Goal: Find specific page/section: Find specific page/section

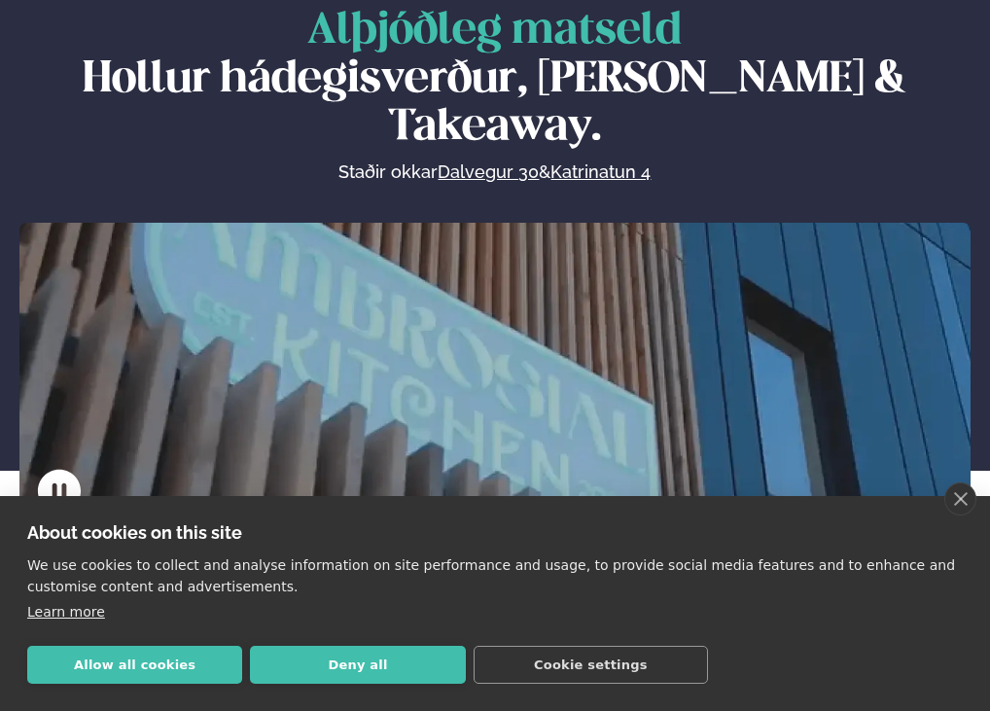
scroll to position [97, 0]
click at [95, 650] on button "Allow all cookies" at bounding box center [134, 664] width 215 height 38
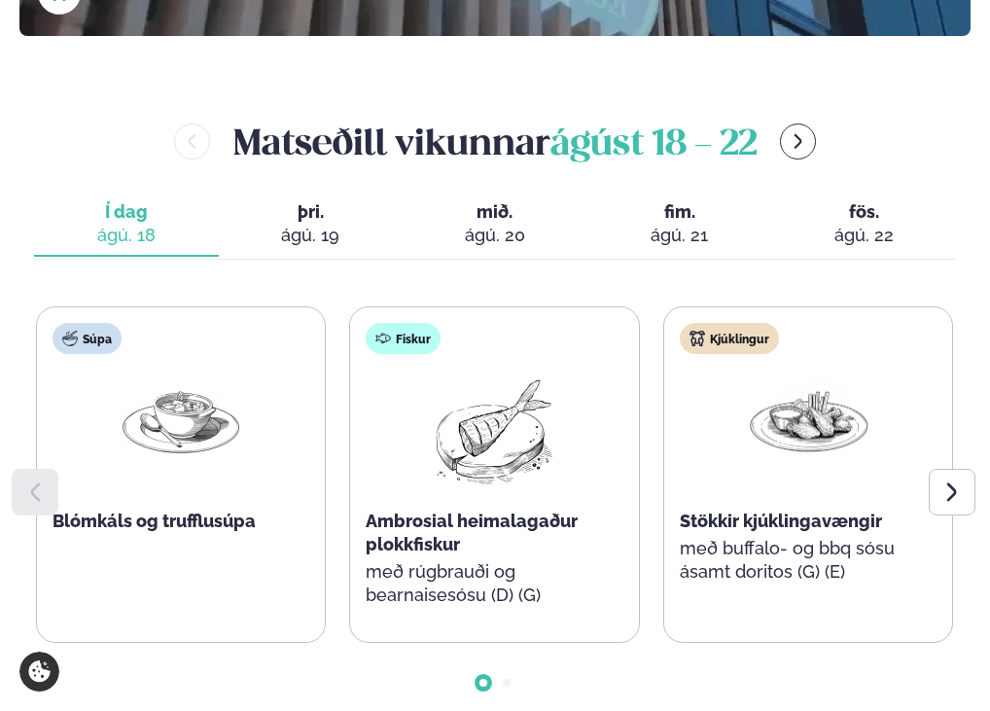
scroll to position [680, 0]
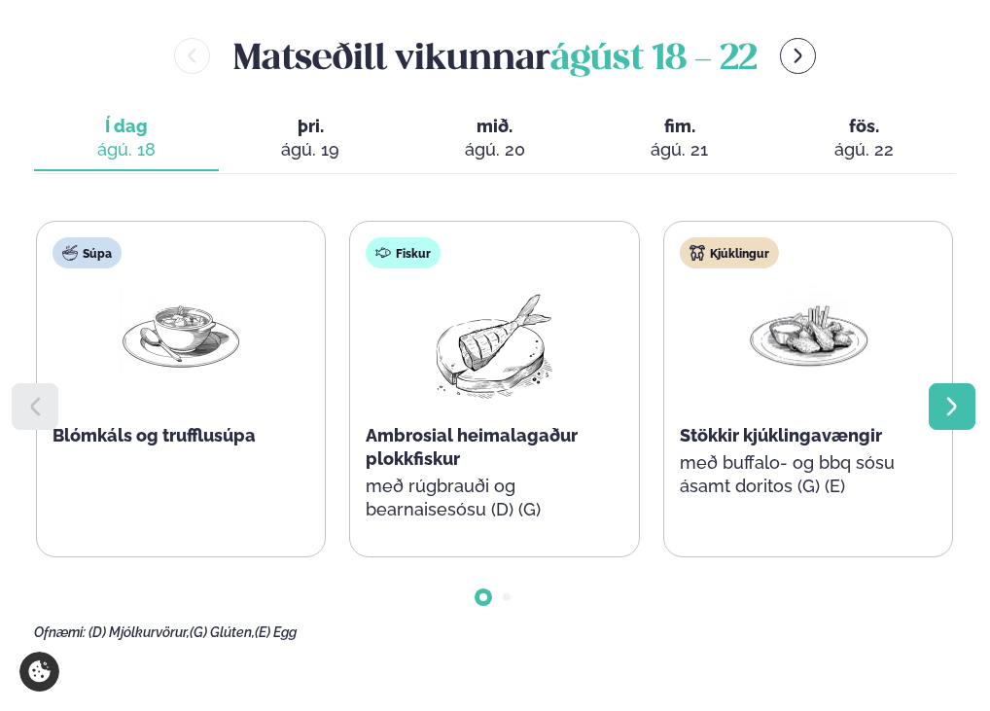
click at [949, 383] on div at bounding box center [951, 406] width 47 height 47
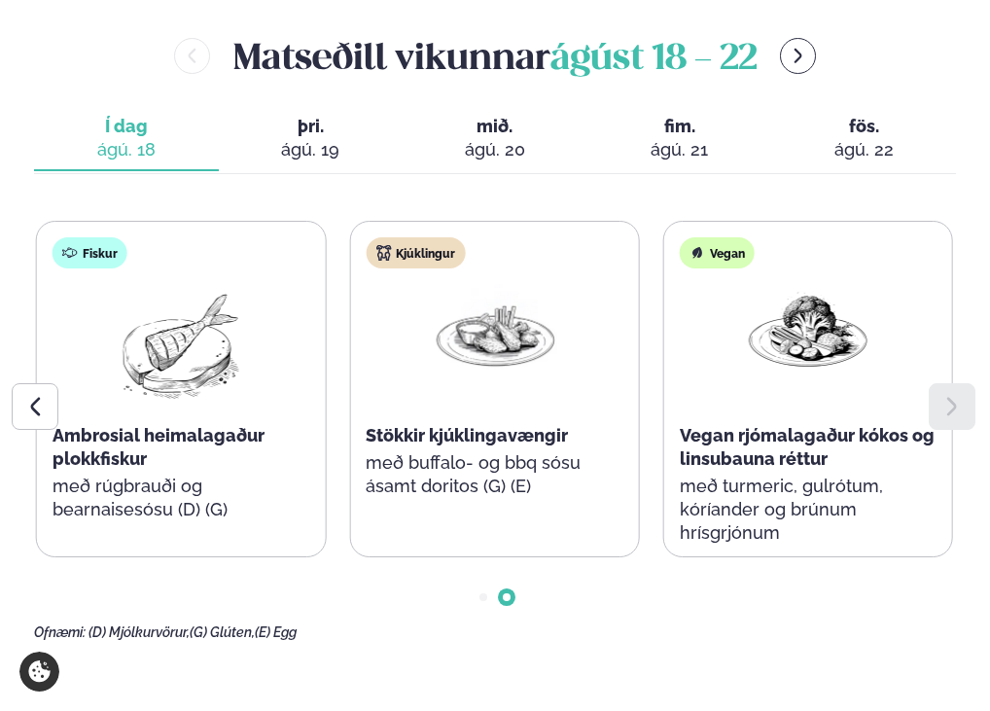
click at [311, 115] on span "þri." at bounding box center [311, 126] width 154 height 23
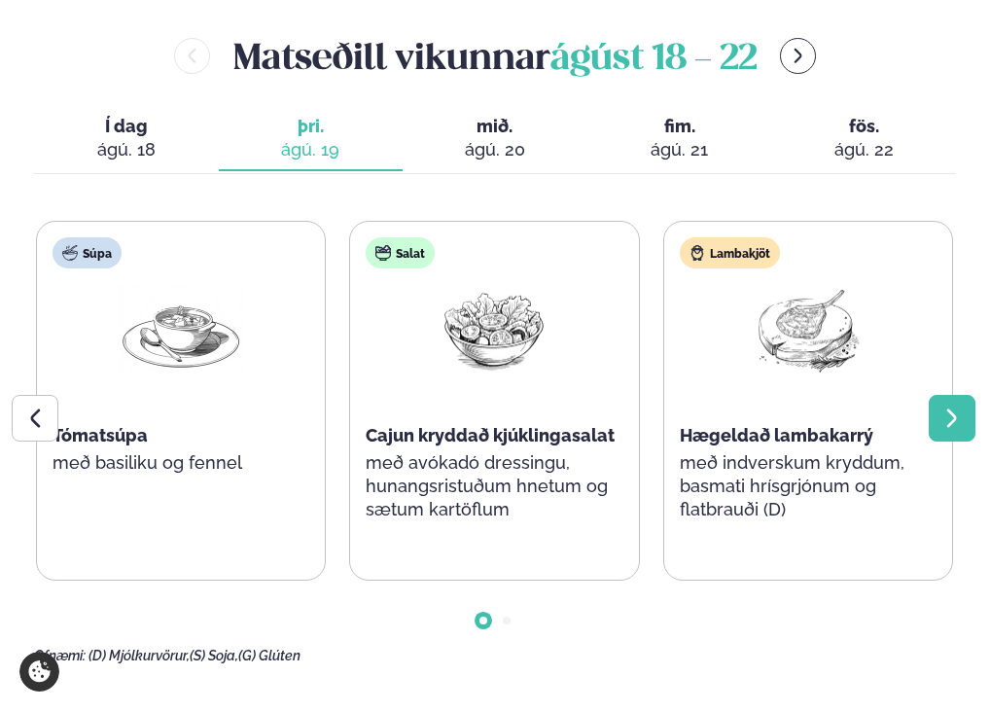
click at [953, 406] on icon at bounding box center [951, 417] width 23 height 23
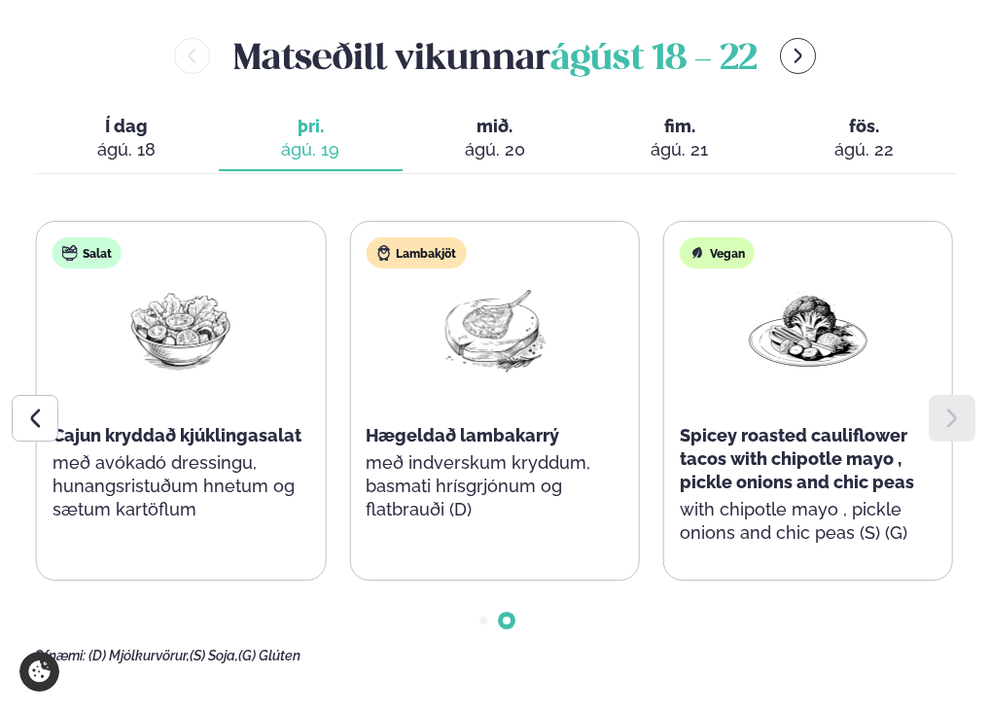
click at [497, 138] on div "ágú. 20" at bounding box center [495, 149] width 154 height 23
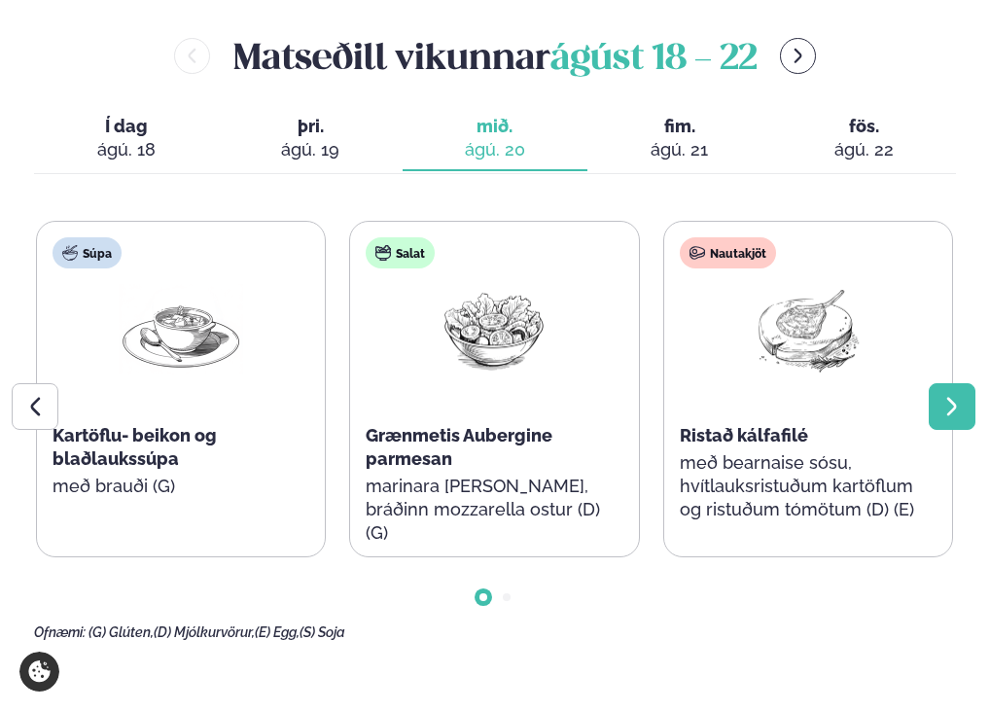
click at [951, 395] on icon at bounding box center [951, 406] width 23 height 23
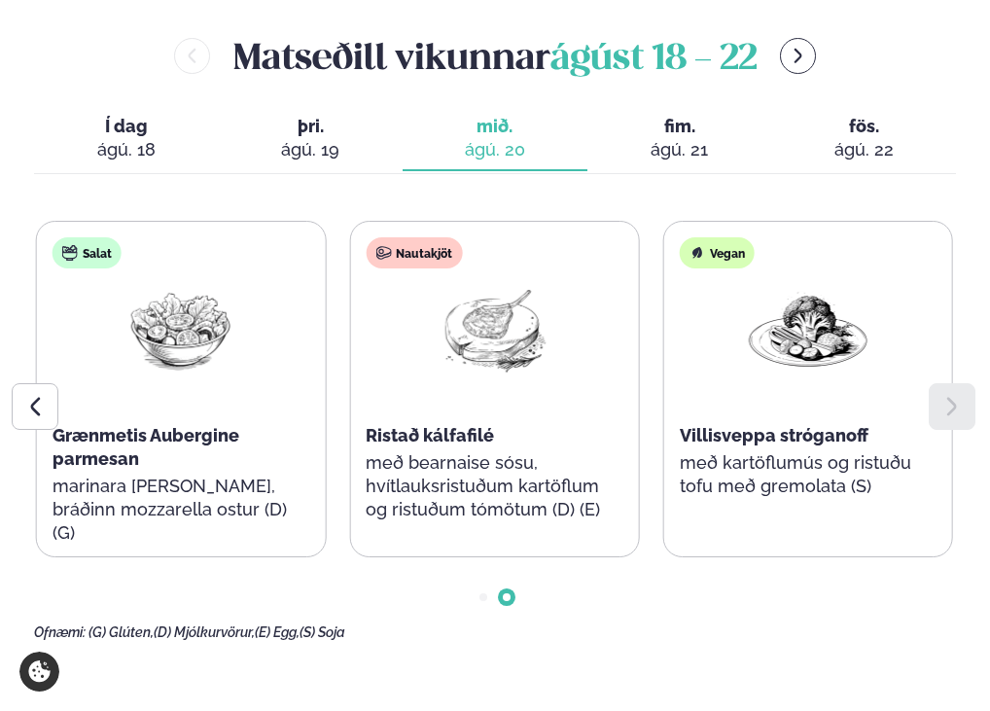
click at [681, 115] on span "fim." at bounding box center [680, 126] width 154 height 23
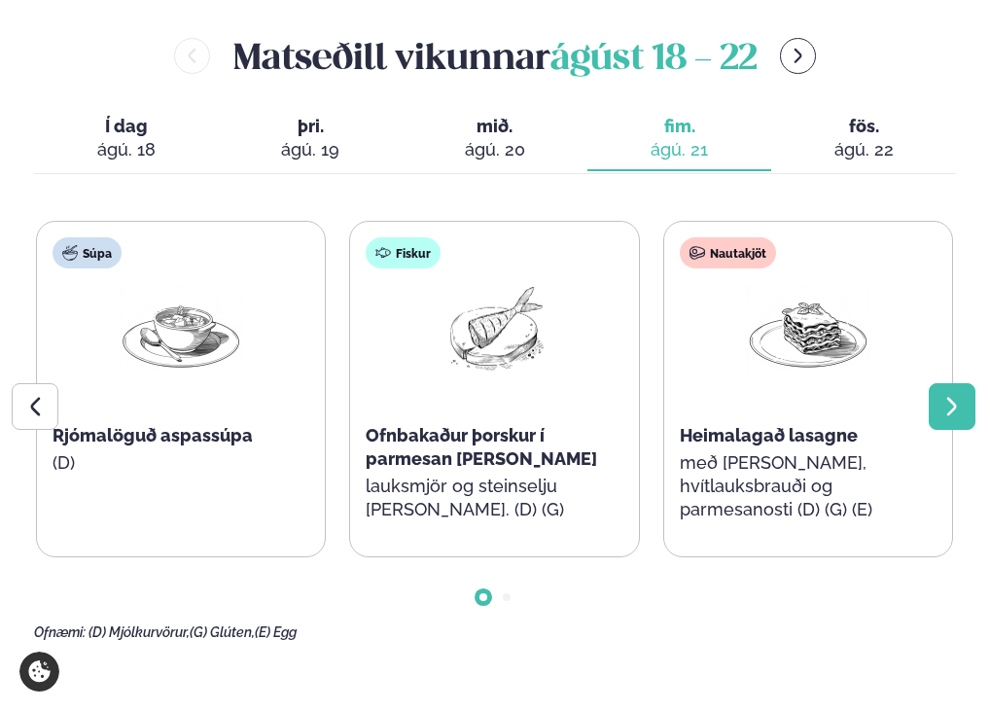
click at [957, 395] on icon at bounding box center [951, 406] width 23 height 23
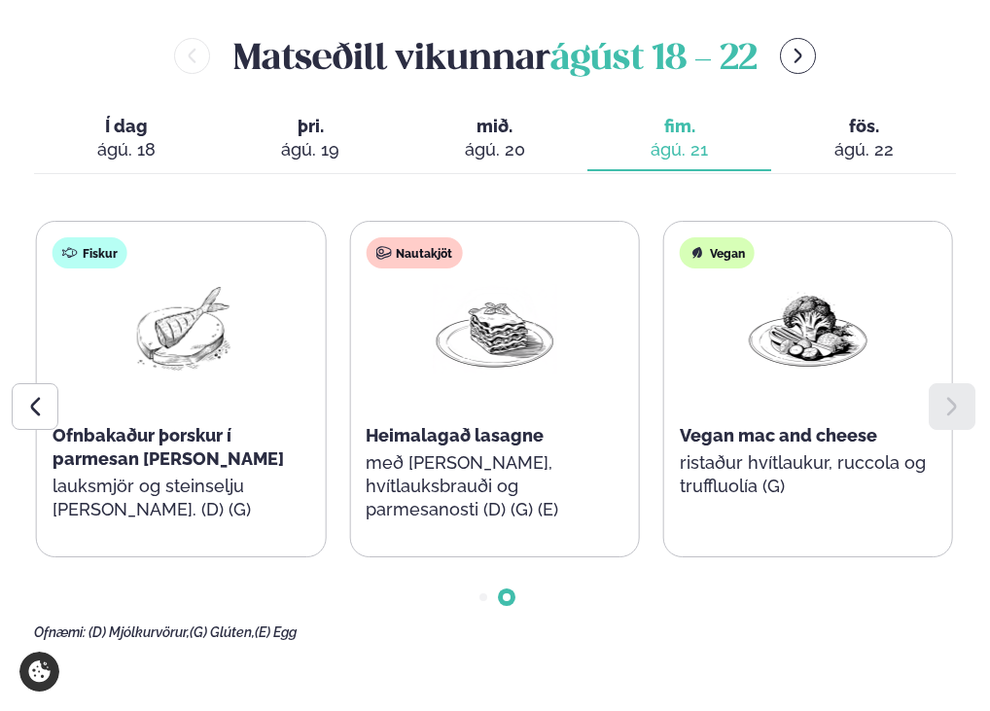
click at [848, 138] on div "ágú. 22" at bounding box center [863, 149] width 154 height 23
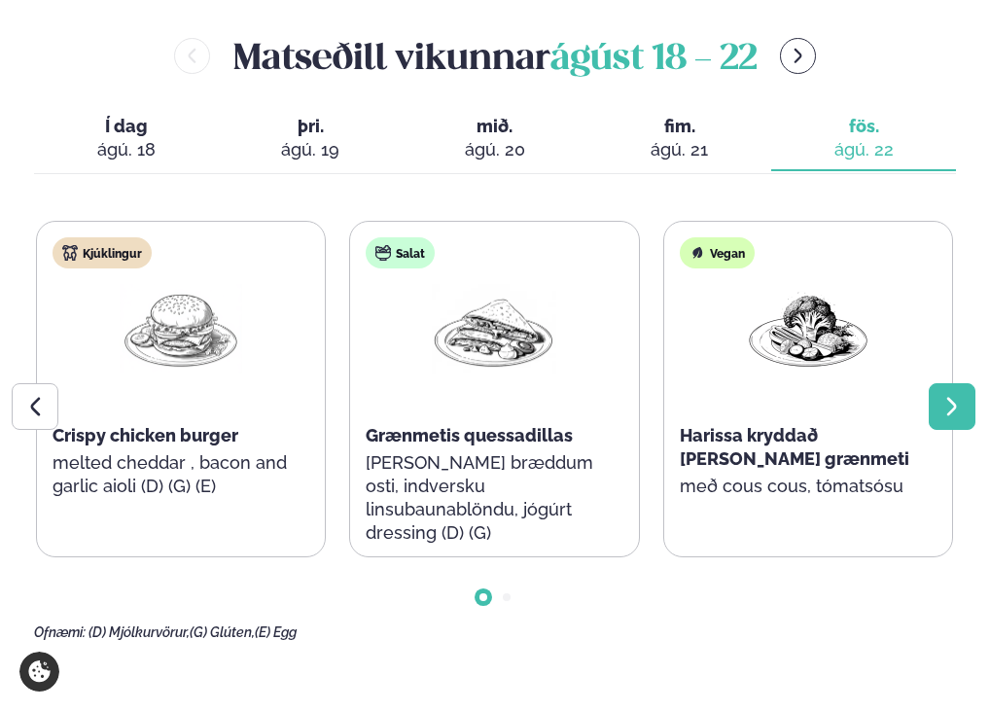
click at [945, 383] on div at bounding box center [951, 406] width 47 height 47
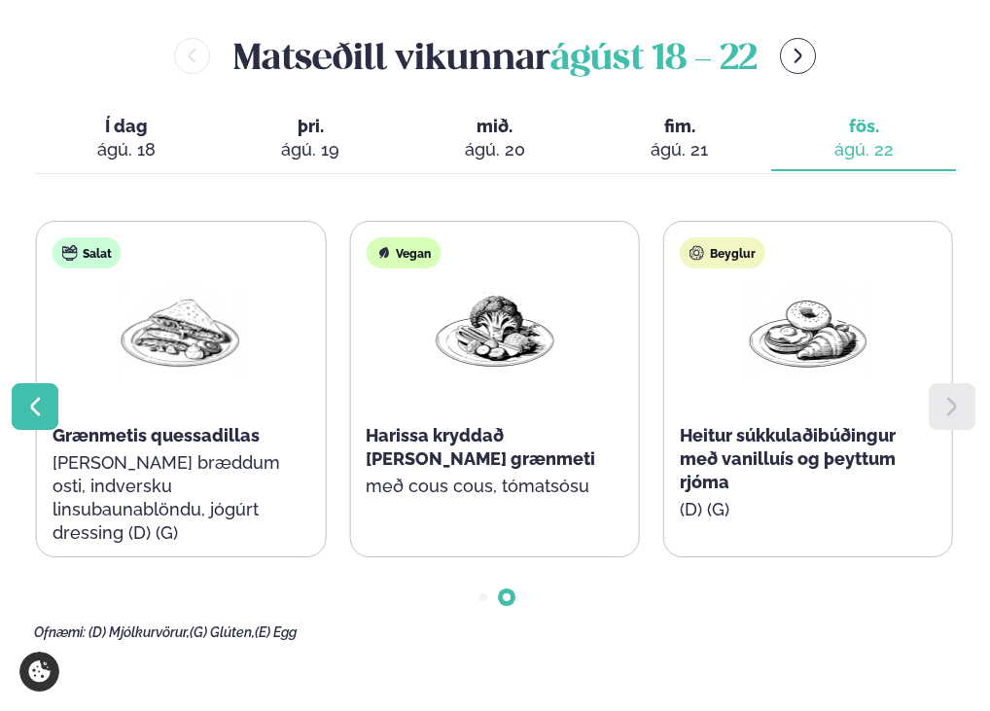
click at [50, 383] on div at bounding box center [35, 406] width 47 height 47
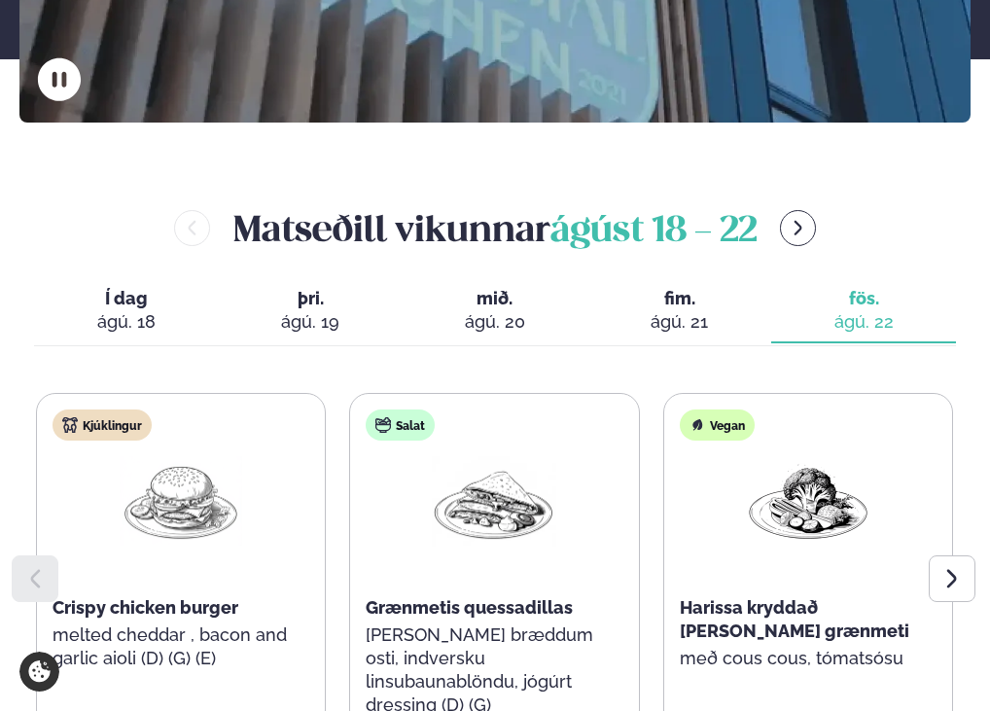
scroll to position [486, 0]
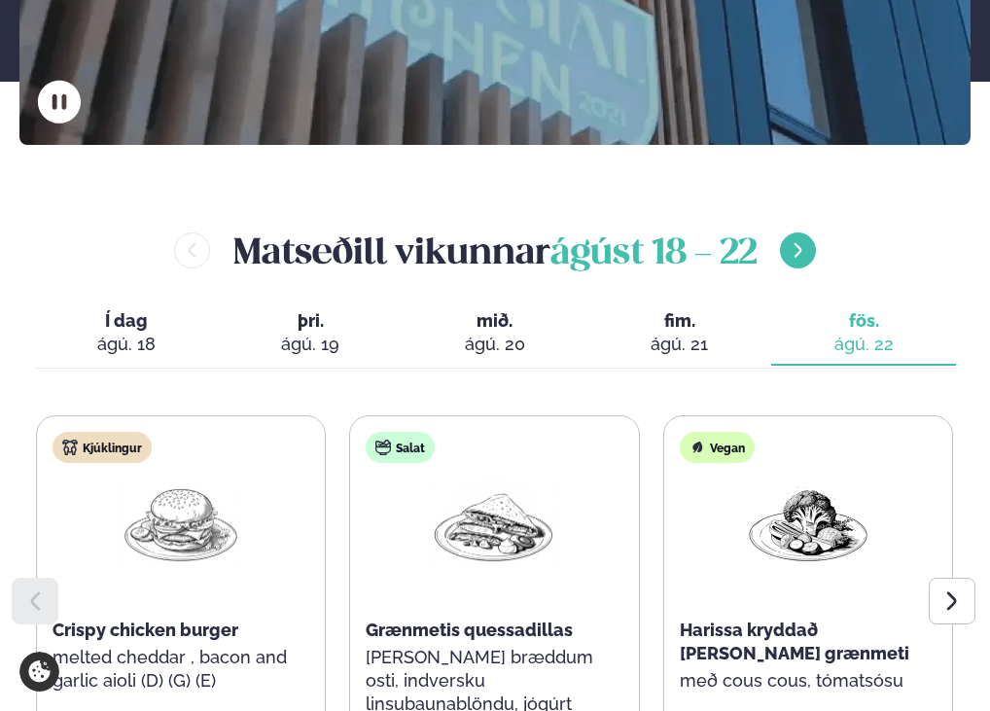
click at [799, 232] on button "menu-btn-right" at bounding box center [798, 250] width 36 height 36
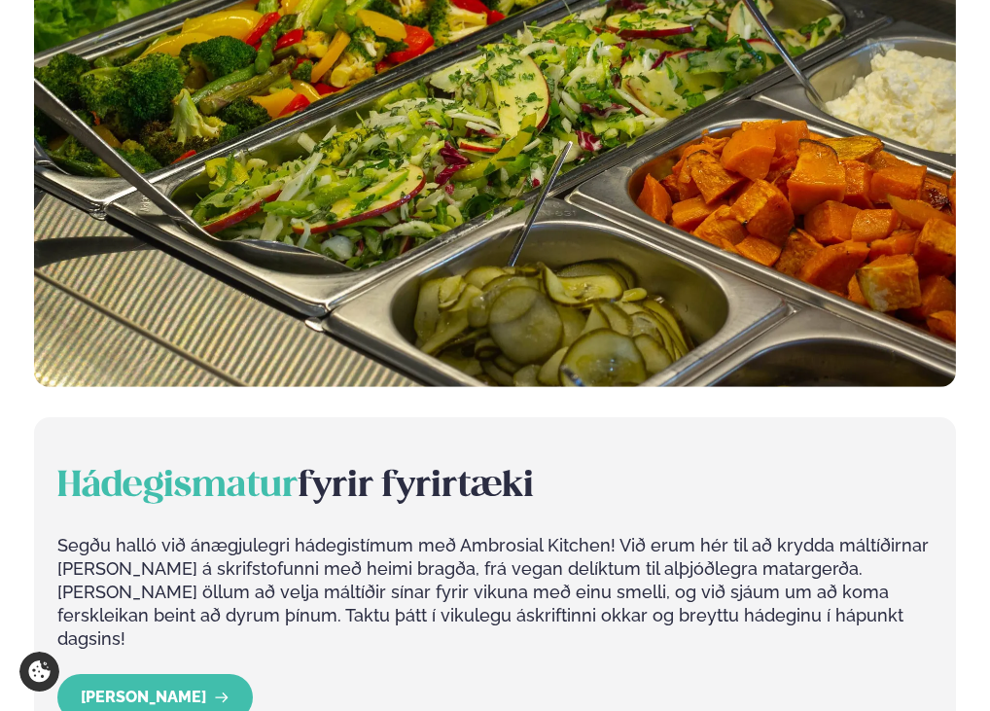
scroll to position [2139, 0]
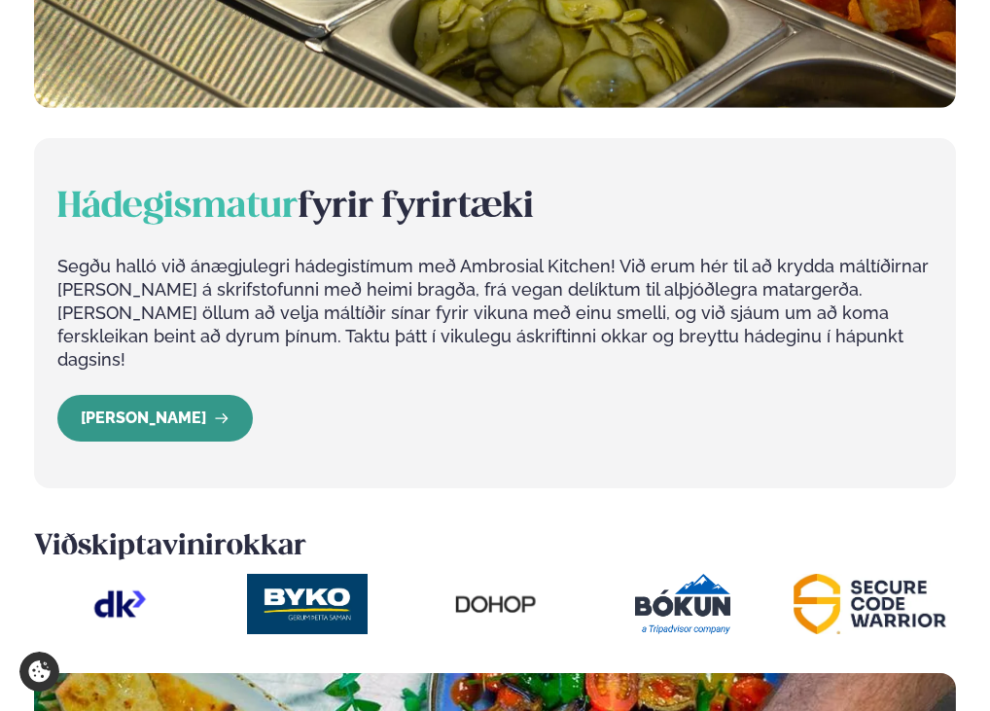
click at [142, 395] on link "[PERSON_NAME]" at bounding box center [154, 418] width 195 height 47
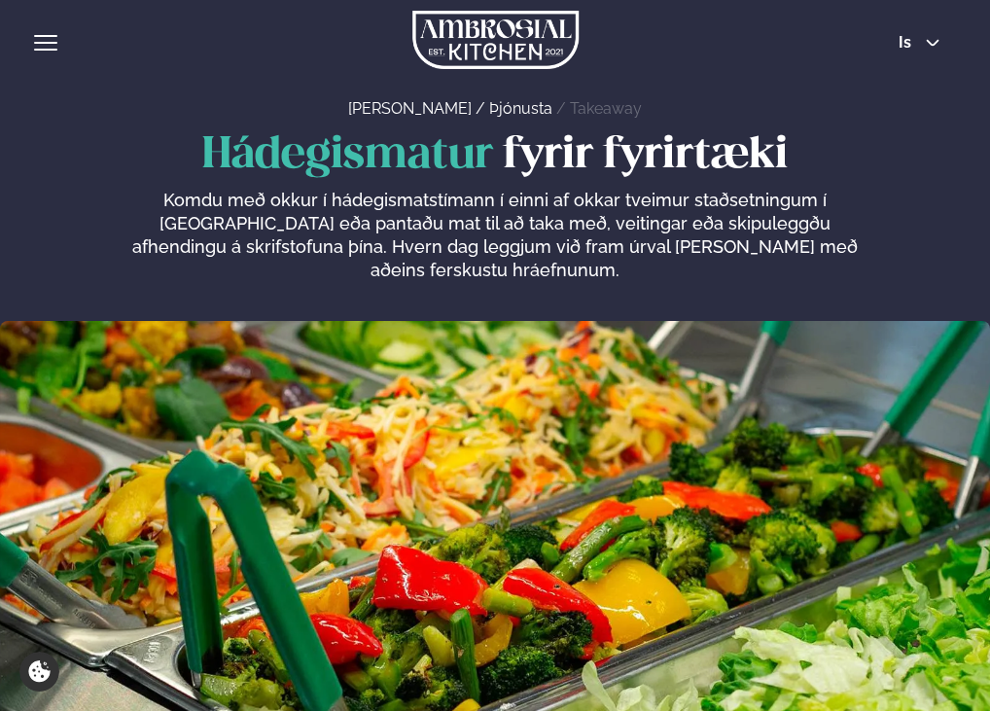
click at [52, 44] on div "hamburger" at bounding box center [45, 43] width 23 height 16
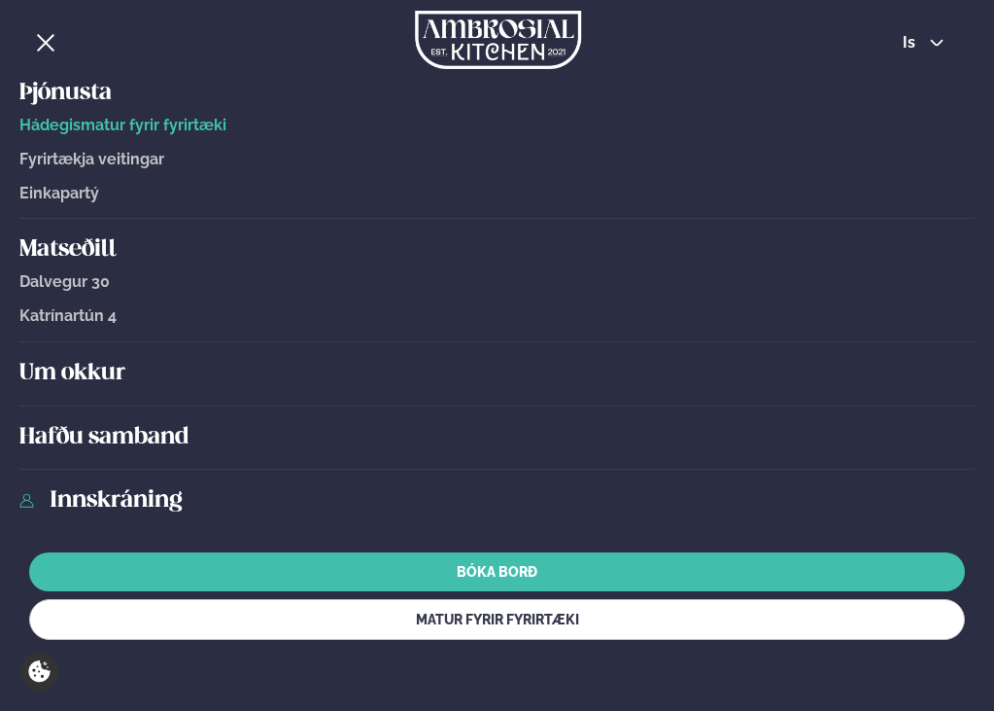
click at [67, 280] on span "Dalvegur 30" at bounding box center [64, 281] width 90 height 18
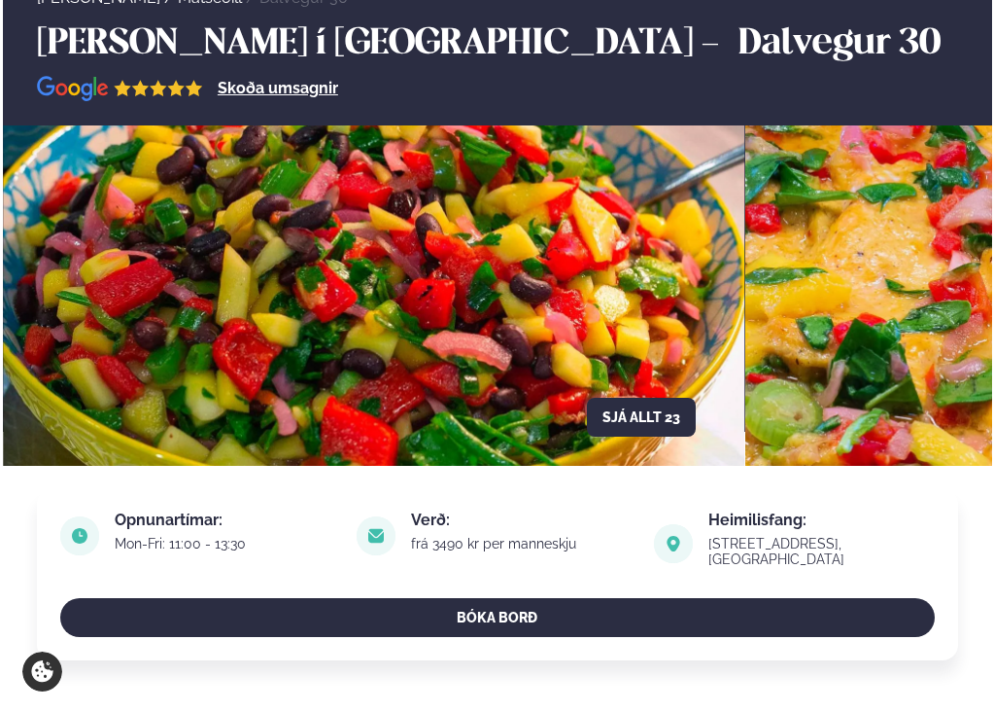
scroll to position [97, 0]
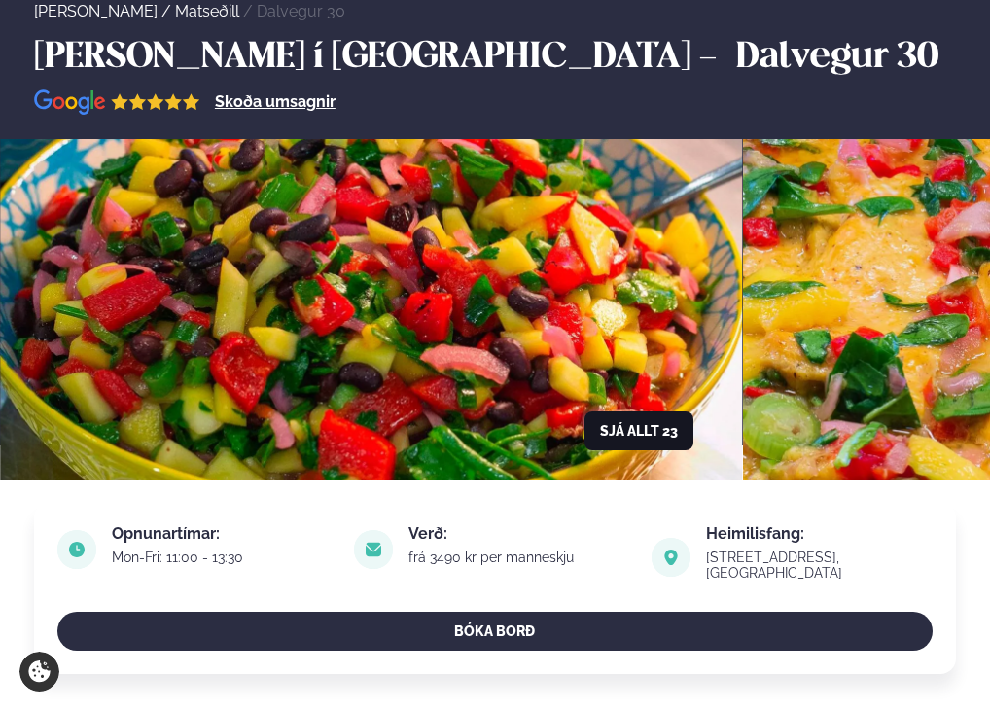
click at [644, 422] on button "Sjá allt 23" at bounding box center [638, 430] width 109 height 39
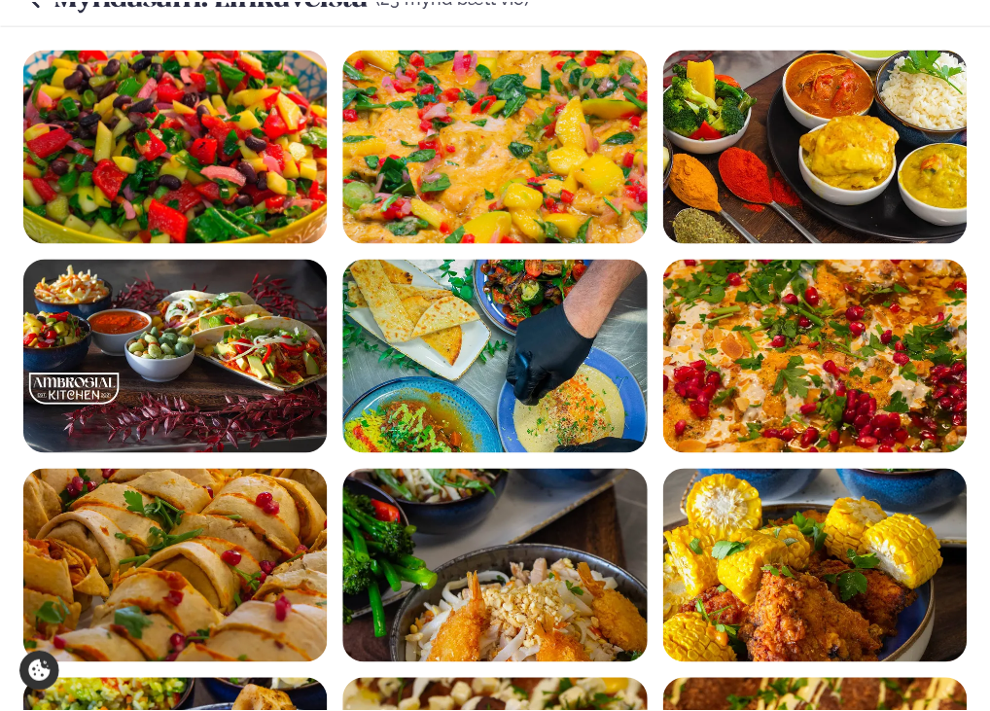
scroll to position [0, 0]
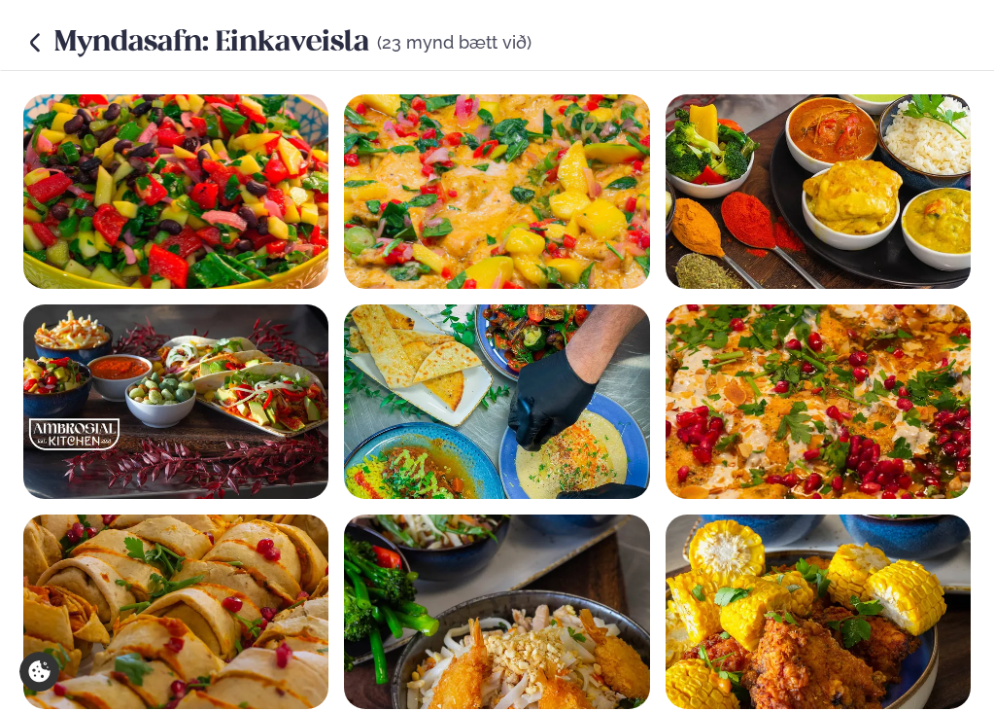
click at [32, 39] on icon at bounding box center [34, 42] width 23 height 23
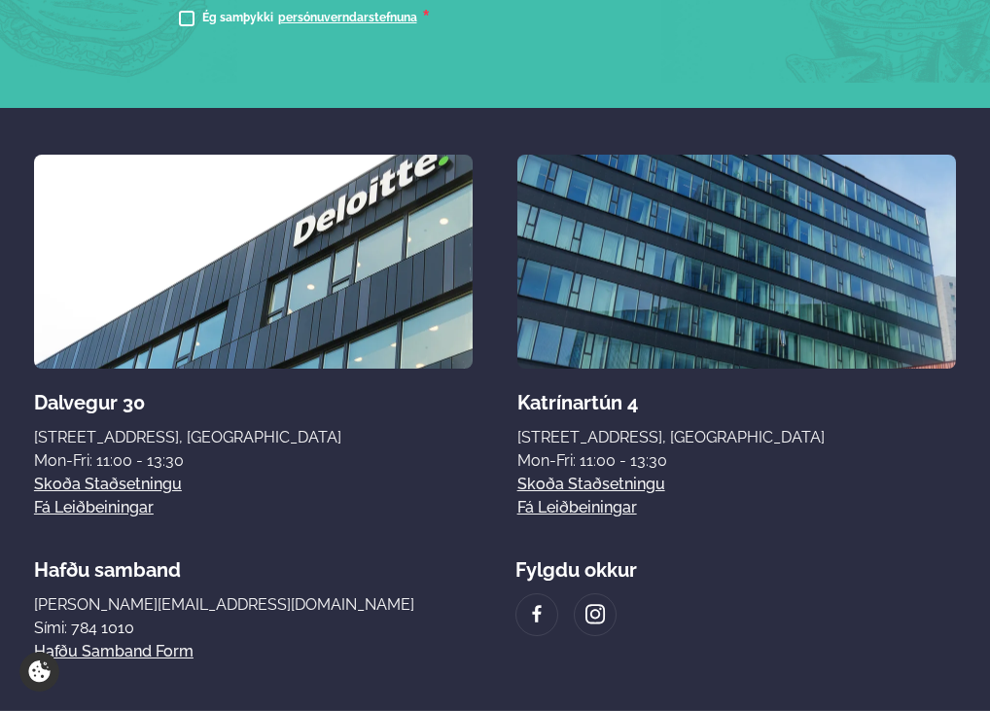
scroll to position [3499, 0]
